Goal: Task Accomplishment & Management: Manage account settings

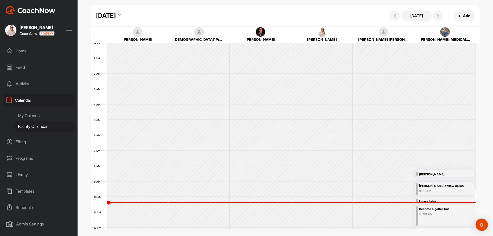
scroll to position [89, 0]
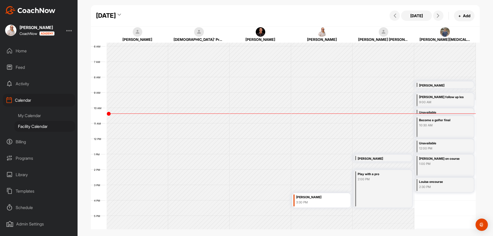
click at [31, 114] on div "My Calendar" at bounding box center [44, 115] width 61 height 11
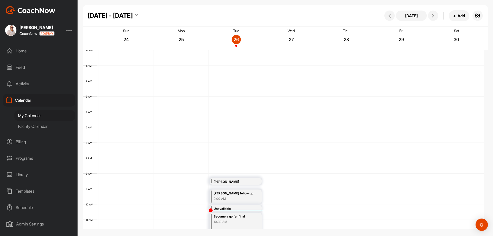
scroll to position [89, 0]
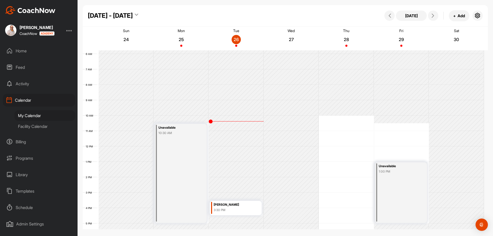
click at [342, 148] on div "12 AM 1 AM 2 AM 3 AM 4 AM 5 AM 6 AM 7 AM 8 AM 9 AM 10 AM 11 AM 12 PM 1 PM 2 PM …" at bounding box center [283, 146] width 401 height 369
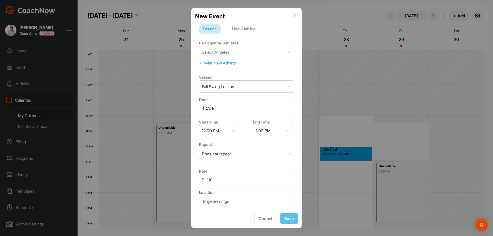
click at [248, 28] on div "Unavailability" at bounding box center [243, 29] width 31 height 10
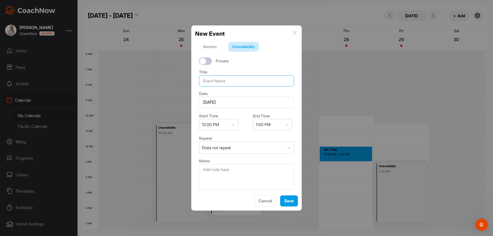
click at [226, 80] on input at bounding box center [246, 80] width 95 height 11
type input "Group Clinic"
click at [285, 198] on button "Save" at bounding box center [289, 200] width 18 height 11
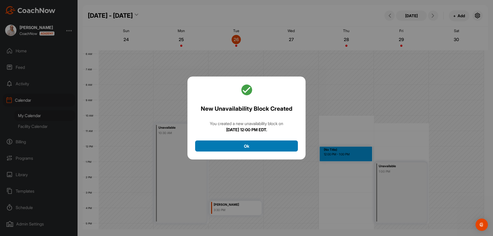
click at [282, 144] on button "Ok" at bounding box center [246, 145] width 103 height 11
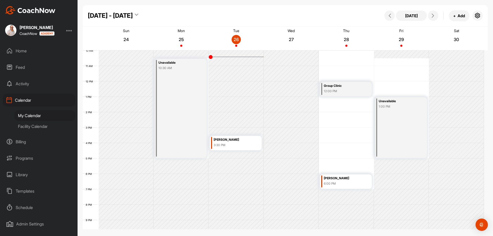
scroll to position [154, 0]
click at [44, 126] on div "Facility Calendar" at bounding box center [44, 126] width 61 height 11
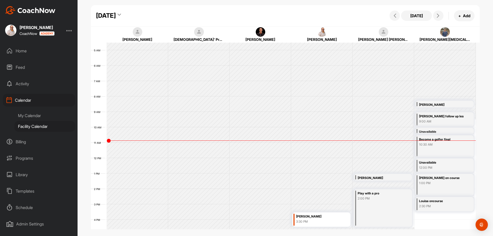
scroll to position [63, 0]
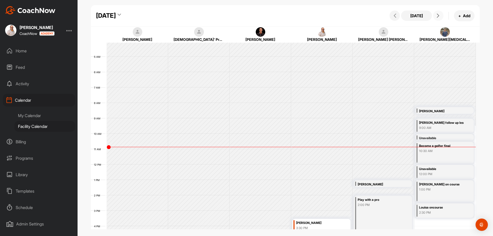
click at [437, 18] on button at bounding box center [438, 16] width 10 height 10
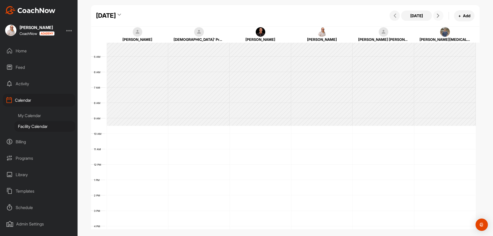
scroll to position [89, 0]
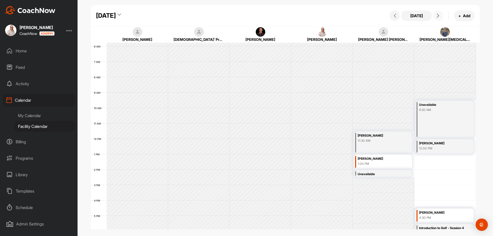
click at [437, 18] on button at bounding box center [438, 16] width 10 height 10
